Goal: Information Seeking & Learning: Learn about a topic

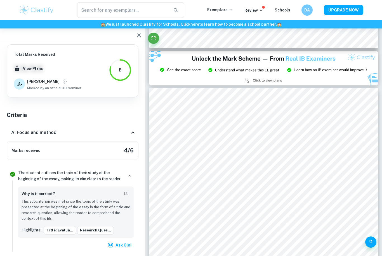
scroll to position [617, 0]
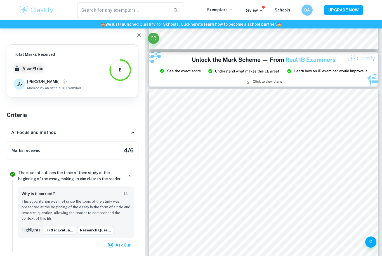
click at [137, 35] on icon "button" at bounding box center [139, 35] width 7 height 7
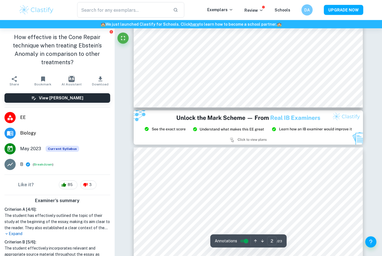
scroll to position [545, 0]
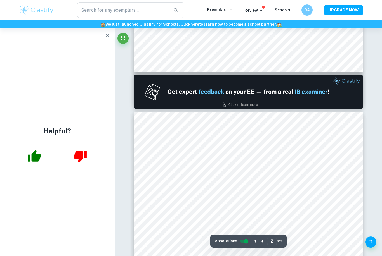
type input "1"
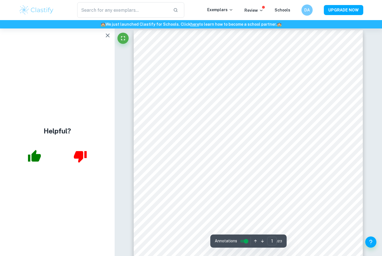
scroll to position [0, 0]
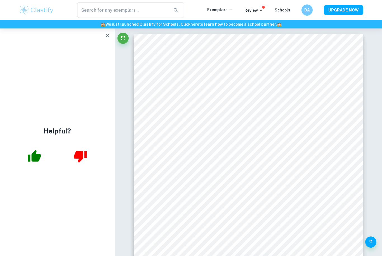
click at [30, 162] on icon "button" at bounding box center [34, 156] width 13 height 12
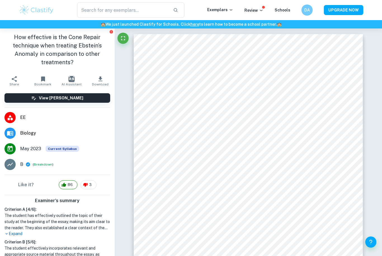
click at [35, 164] on button "Breakdown" at bounding box center [43, 164] width 18 height 5
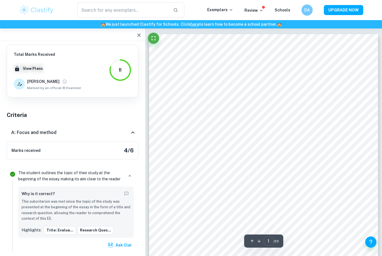
click at [132, 35] on div at bounding box center [72, 35] width 145 height 13
click at [136, 39] on button "button" at bounding box center [138, 35] width 11 height 11
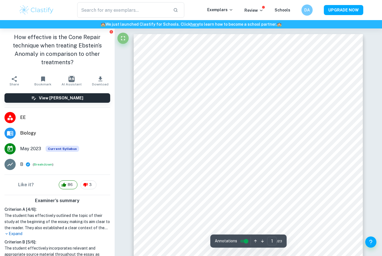
click at [120, 39] on icon "Fullscreen" at bounding box center [123, 38] width 7 height 7
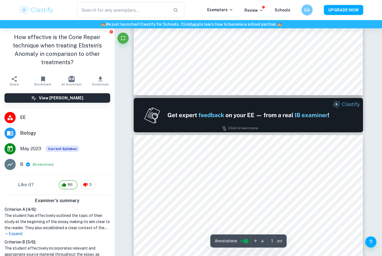
type input "2"
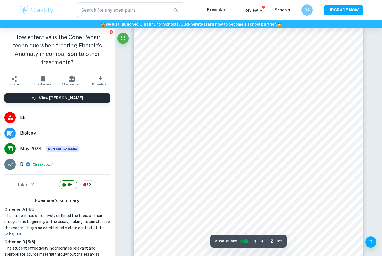
scroll to position [398, 0]
click at [119, 39] on button "Fullscreen" at bounding box center [122, 38] width 11 height 11
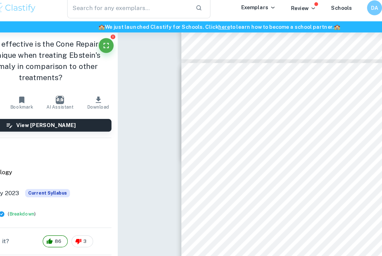
scroll to position [1183, 0]
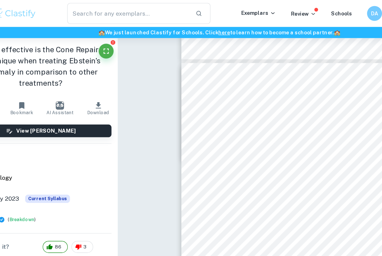
click at [101, 42] on button "Fullscreen" at bounding box center [106, 38] width 11 height 11
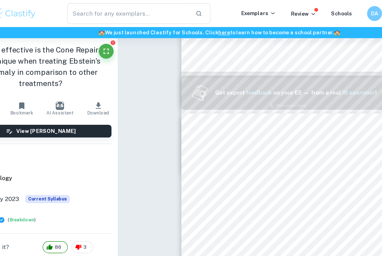
scroll to position [189, 0]
type input "1"
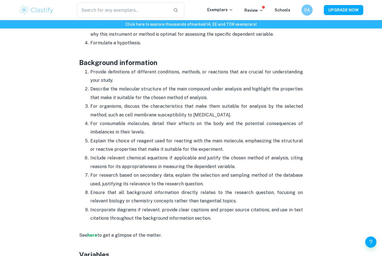
scroll to position [506, 0]
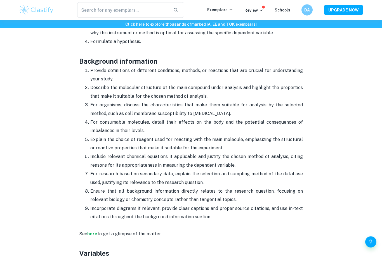
click at [91, 234] on strong "here" at bounding box center [92, 234] width 10 height 5
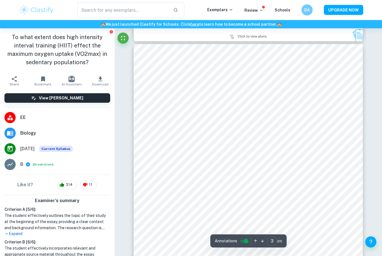
scroll to position [716, 0]
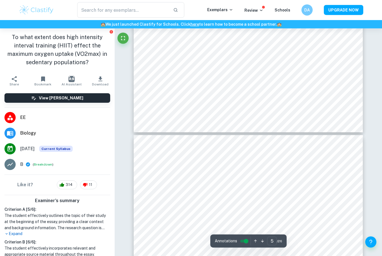
type input "4"
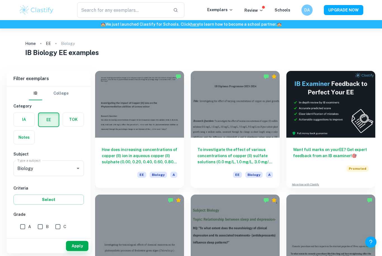
click at [119, 156] on h6 "How does increasing concentrations of copper (II) ion in aqueous copper (II) su…" at bounding box center [139, 156] width 75 height 18
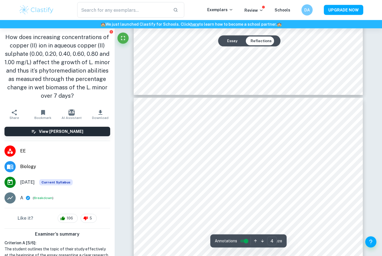
scroll to position [908, 0]
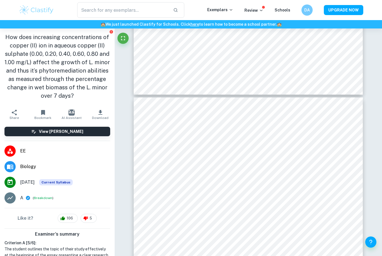
type input "3"
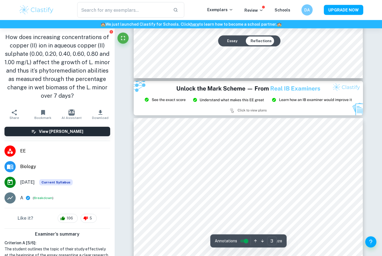
scroll to position [581, 0]
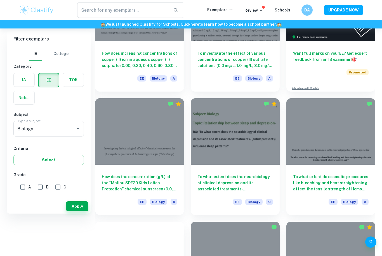
scroll to position [125, 0]
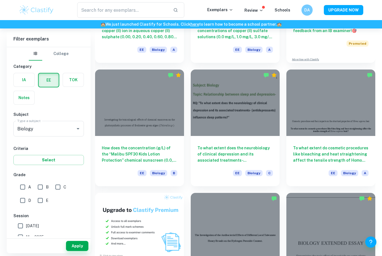
click at [294, 153] on h6 "To what extent do cosmetic procedures like bleaching and heat straightening aff…" at bounding box center [330, 154] width 75 height 18
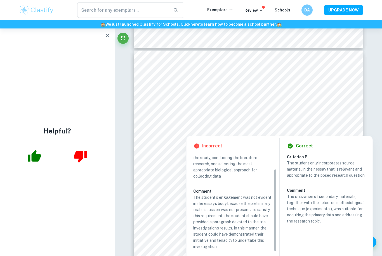
scroll to position [18, 0]
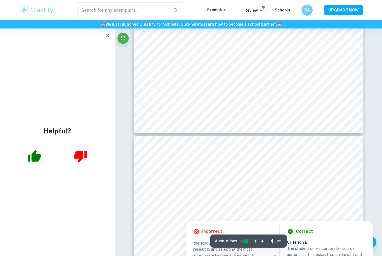
type input "3"
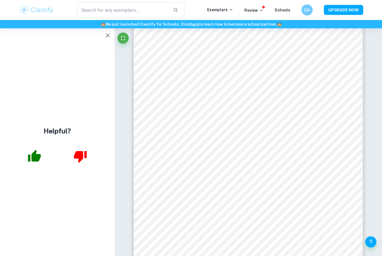
scroll to position [712, 0]
click at [110, 34] on icon "button" at bounding box center [107, 35] width 7 height 7
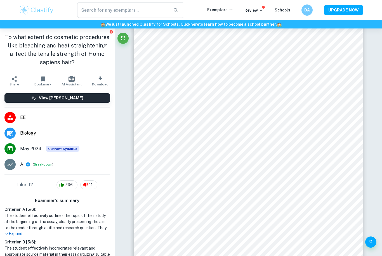
click at [27, 11] on img at bounding box center [36, 9] width 35 height 11
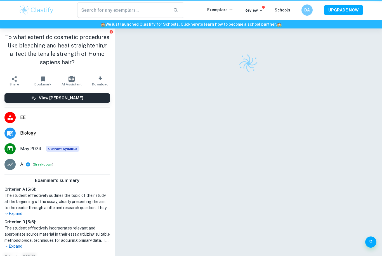
scroll to position [30, 0]
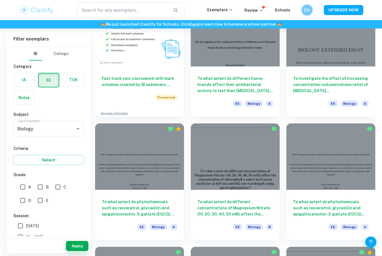
scroll to position [312, 0]
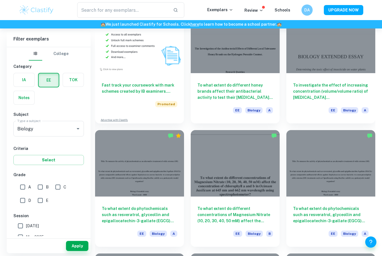
click at [203, 210] on h6 "To what extent do different concentrations of Magnesium Nitrate (10, 20, 30, 40…" at bounding box center [234, 215] width 75 height 18
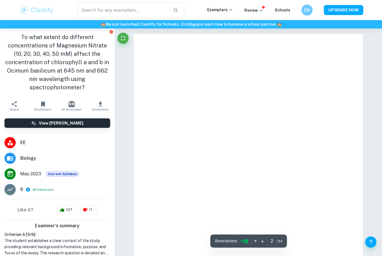
type input "1"
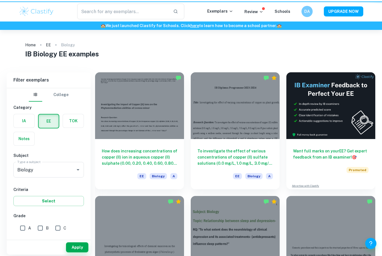
scroll to position [330, 0]
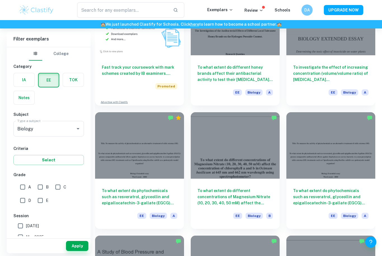
click at [23, 186] on input "A" at bounding box center [22, 187] width 11 height 11
checkbox input "true"
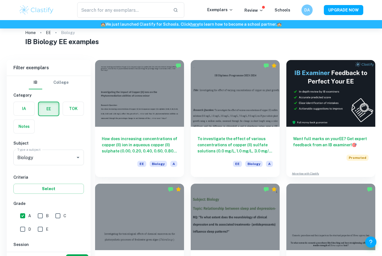
scroll to position [0, 0]
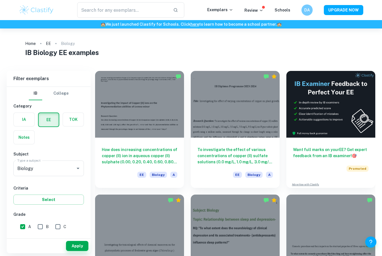
click at [26, 202] on button "Select" at bounding box center [48, 200] width 70 height 10
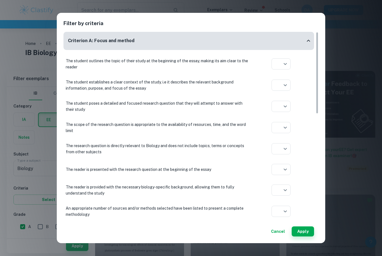
click at [19, 164] on div "Filter by criteria Criterion A: Focus and method The student outlines the topic…" at bounding box center [191, 128] width 382 height 256
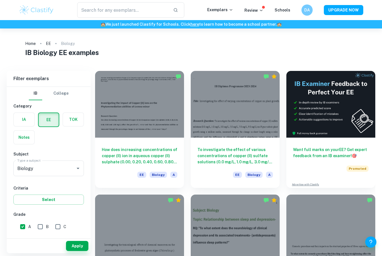
click at [42, 225] on input "B" at bounding box center [40, 226] width 11 height 11
checkbox input "true"
click at [26, 226] on input "A" at bounding box center [22, 226] width 11 height 11
checkbox input "false"
click at [42, 227] on input "B" at bounding box center [40, 226] width 11 height 11
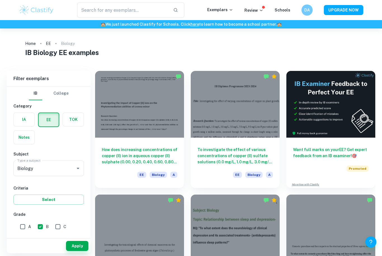
checkbox input "false"
click at [27, 222] on input "A" at bounding box center [22, 226] width 11 height 11
checkbox input "true"
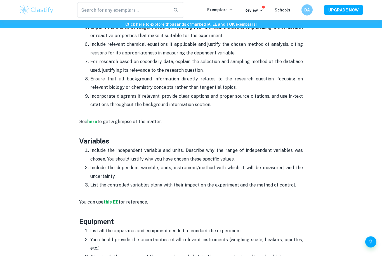
scroll to position [649, 0]
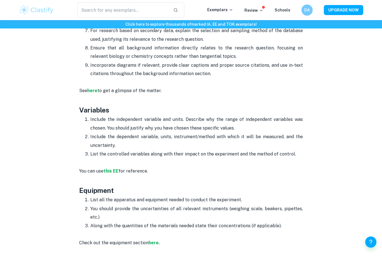
click at [104, 173] on strong "this EE" at bounding box center [110, 171] width 15 height 5
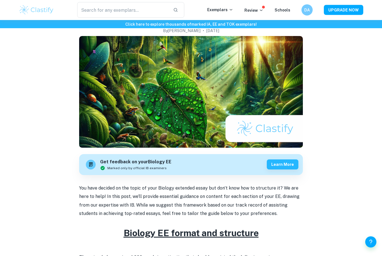
scroll to position [42, 0]
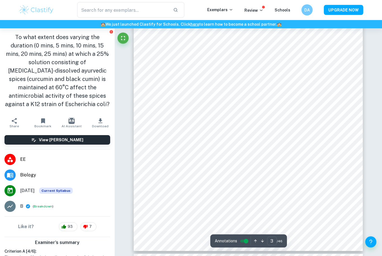
scroll to position [833, 0]
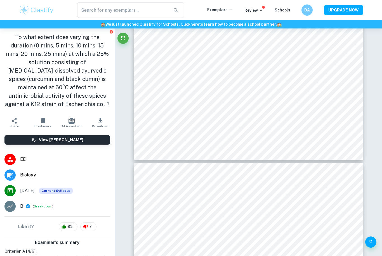
type input "4"
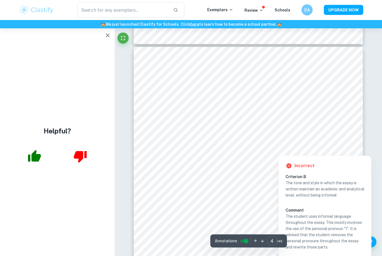
scroll to position [1040, 0]
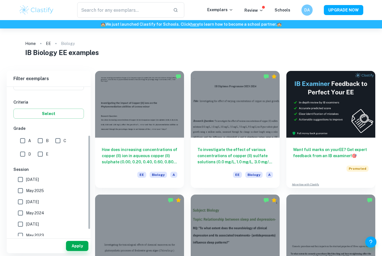
scroll to position [86, 0]
click at [21, 141] on input "A" at bounding box center [22, 141] width 11 height 11
checkbox input "true"
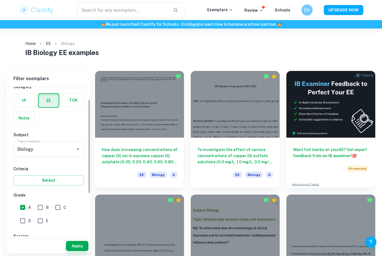
scroll to position [9, 0]
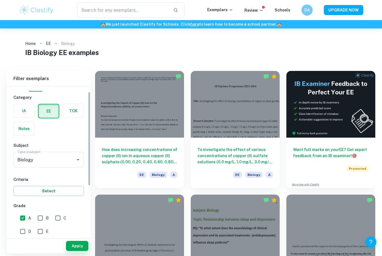
click at [21, 132] on label "button" at bounding box center [24, 128] width 21 height 13
click at [0, 0] on input "radio" at bounding box center [0, 0] width 0 height 0
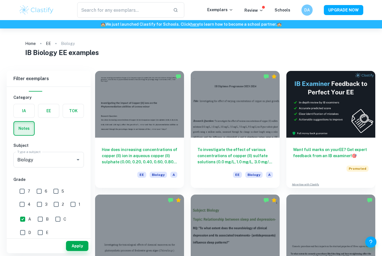
click at [41, 112] on label "button" at bounding box center [48, 110] width 21 height 13
click at [0, 0] on input "radio" at bounding box center [0, 0] width 0 height 0
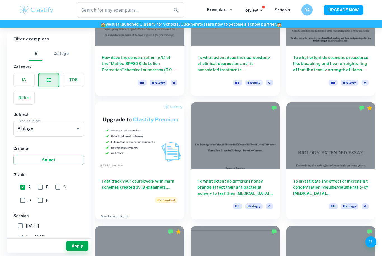
scroll to position [215, 0]
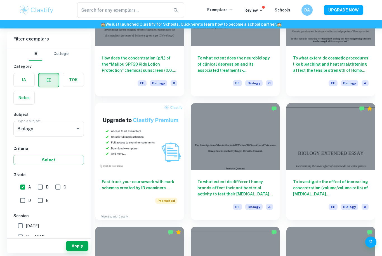
click at [205, 179] on h6 "To what extent do different honey brands affect their antibacterial activity to…" at bounding box center [234, 188] width 75 height 18
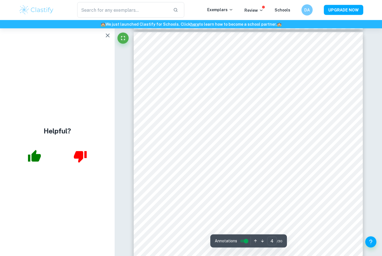
scroll to position [973, 0]
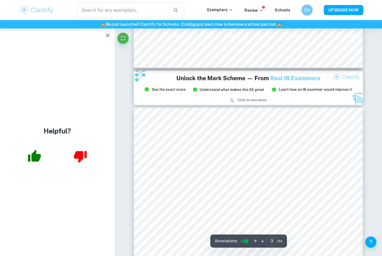
type input "2"
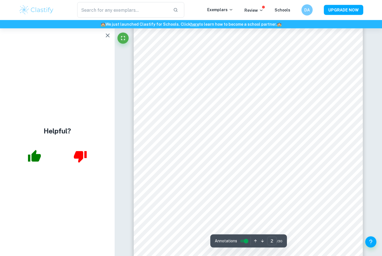
scroll to position [370, 0]
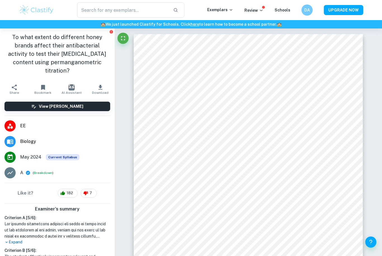
type input "2"
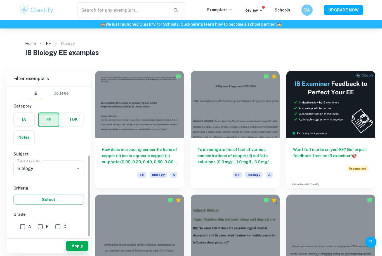
scroll to position [120, 0]
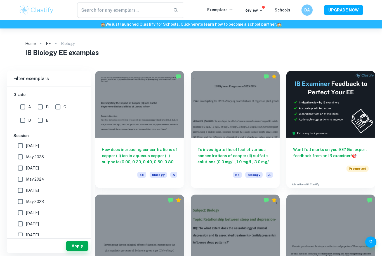
click at [21, 107] on input "A" at bounding box center [22, 106] width 11 height 11
checkbox input "true"
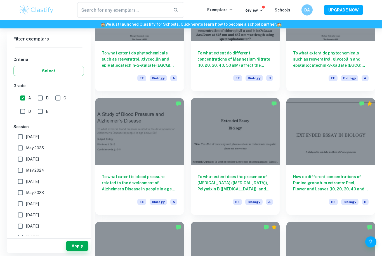
scroll to position [467, 0]
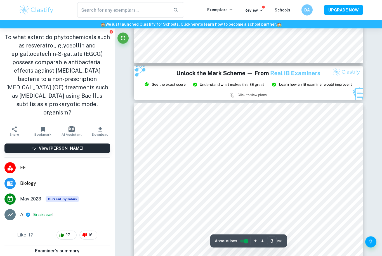
scroll to position [658, 0]
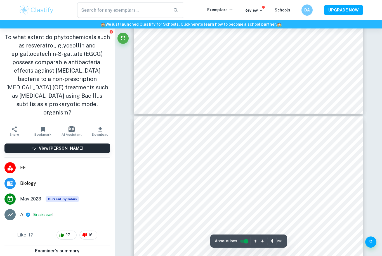
type input "3"
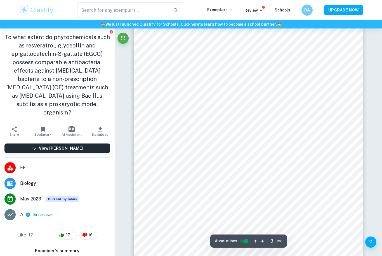
scroll to position [726, 0]
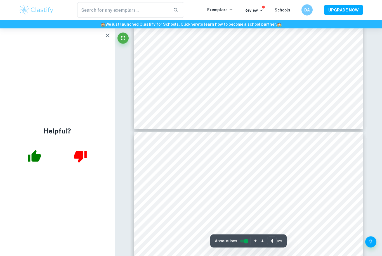
scroll to position [955, 0]
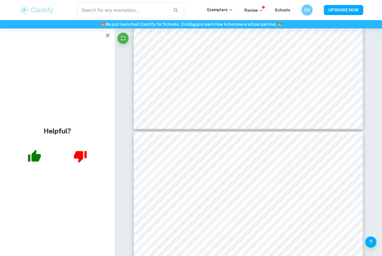
type input "3"
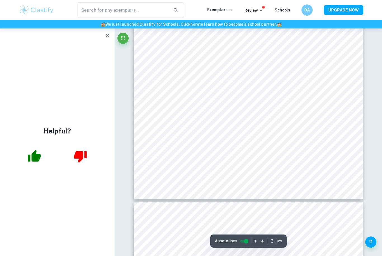
scroll to position [883, 0]
